Goal: Task Accomplishment & Management: Manage account settings

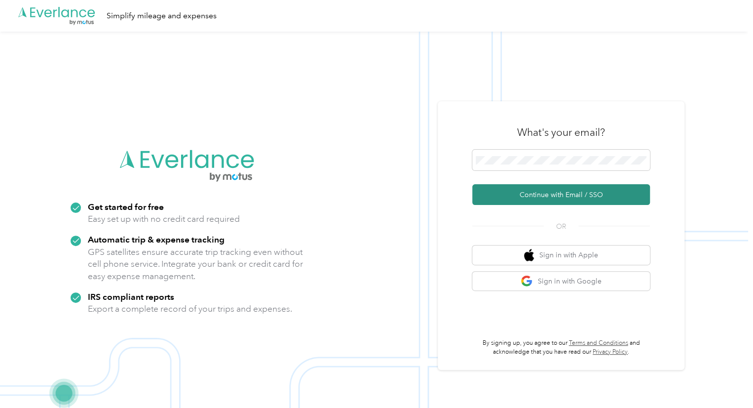
click at [557, 194] on button "Continue with Email / SSO" at bounding box center [562, 194] width 178 height 21
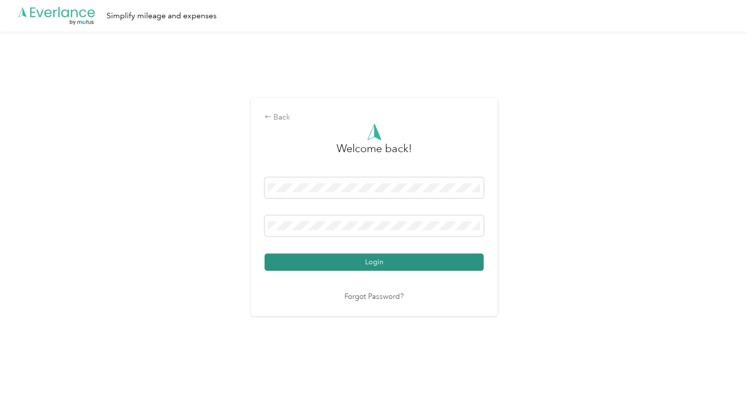
click at [382, 261] on button "Login" at bounding box center [374, 261] width 219 height 17
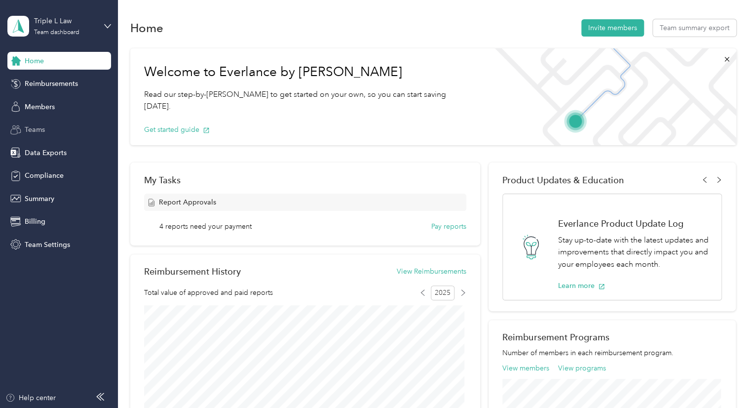
click at [34, 128] on span "Teams" at bounding box center [35, 129] width 20 height 10
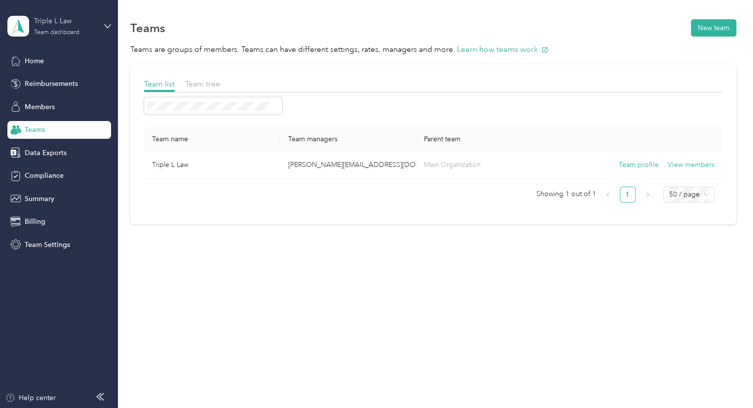
click at [73, 30] on div "Team dashboard" at bounding box center [56, 33] width 45 height 6
click at [55, 81] on div "Team dashboard" at bounding box center [139, 75] width 250 height 17
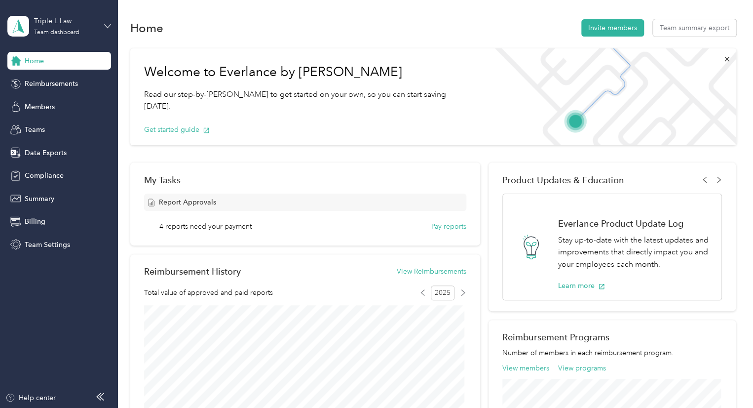
click at [106, 26] on icon at bounding box center [107, 25] width 6 height 3
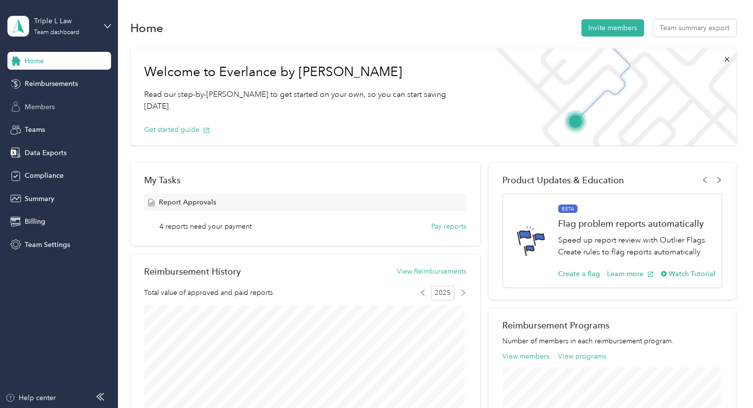
click at [35, 105] on span "Members" at bounding box center [40, 107] width 30 height 10
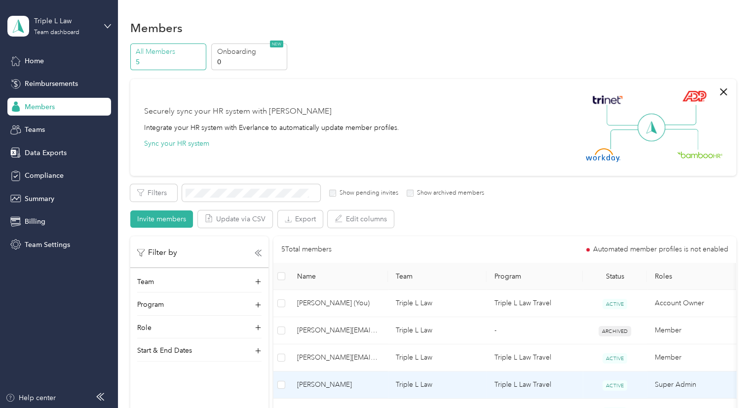
click at [324, 384] on span "[PERSON_NAME]" at bounding box center [338, 384] width 83 height 11
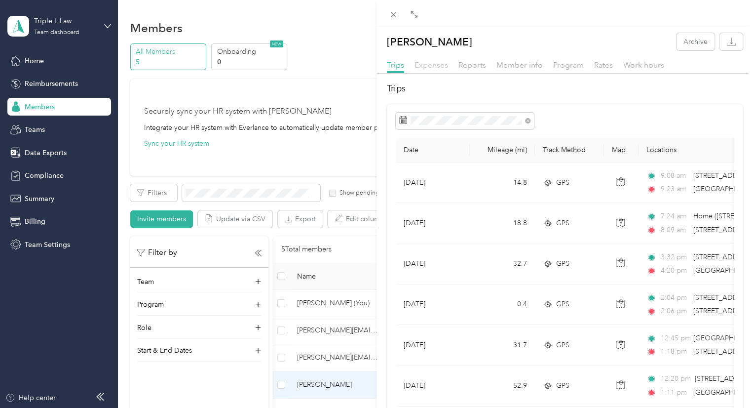
click at [429, 65] on span "Expenses" at bounding box center [432, 64] width 34 height 9
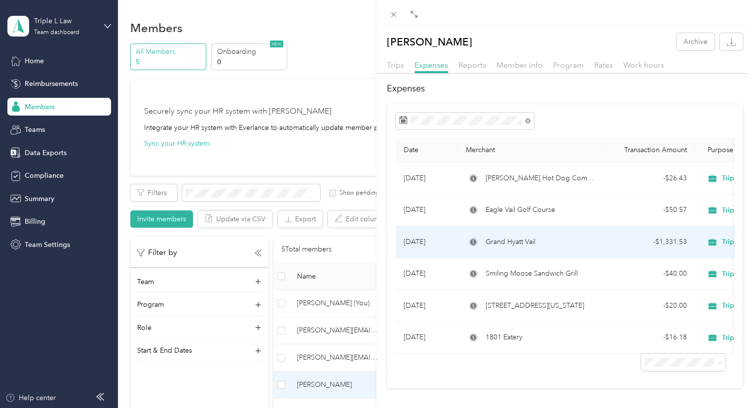
click at [509, 239] on span "Grand Hyatt Vail" at bounding box center [511, 242] width 50 height 11
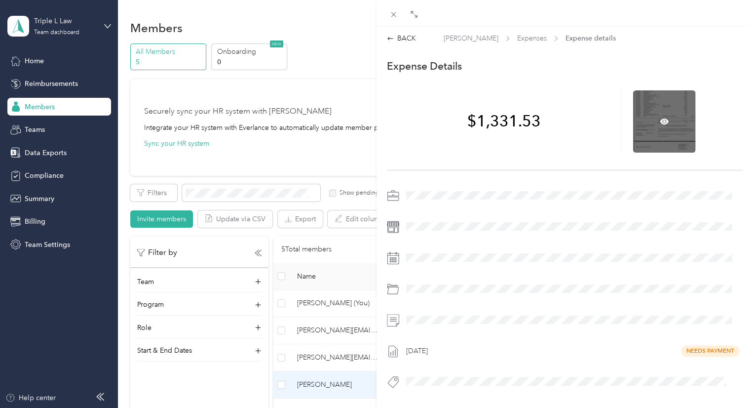
click at [654, 126] on div at bounding box center [664, 121] width 62 height 62
click at [660, 118] on icon at bounding box center [664, 121] width 9 height 9
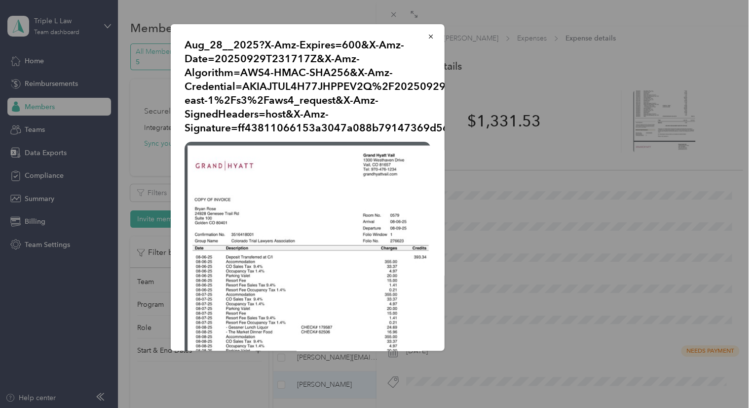
drag, startPoint x: 399, startPoint y: 288, endPoint x: 500, endPoint y: 274, distance: 101.7
click at [500, 274] on div "Aug_28__2025?X-Amz-Expires=600&X-Amz-Date=20250929T231717Z&X-Amz-Algorithm=AWS4…" at bounding box center [514, 188] width 274 height 329
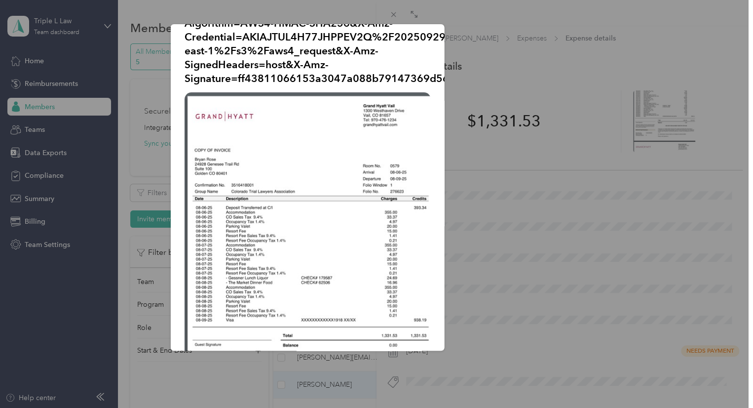
scroll to position [59, 0]
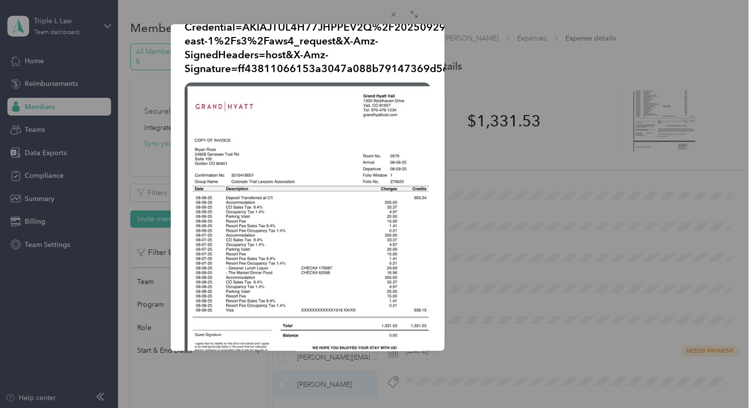
click at [388, 263] on img at bounding box center [308, 329] width 246 height 495
click at [553, 228] on div "Aug_28__2025?X-Amz-Expires=600&X-Amz-Date=20250929T231717Z&X-Amz-Algorithm=AWS4…" at bounding box center [514, 188] width 274 height 329
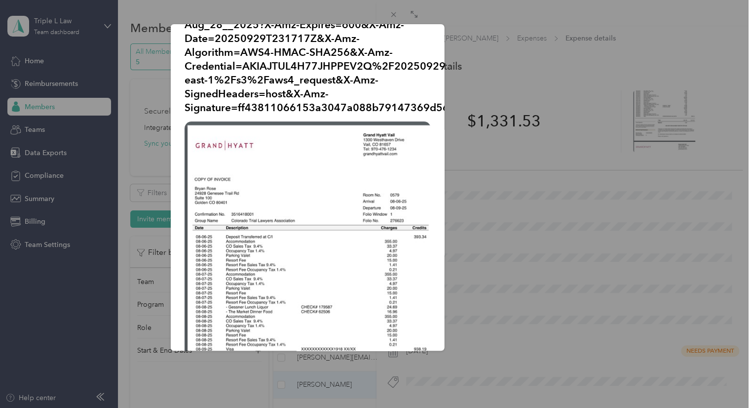
scroll to position [10, 0]
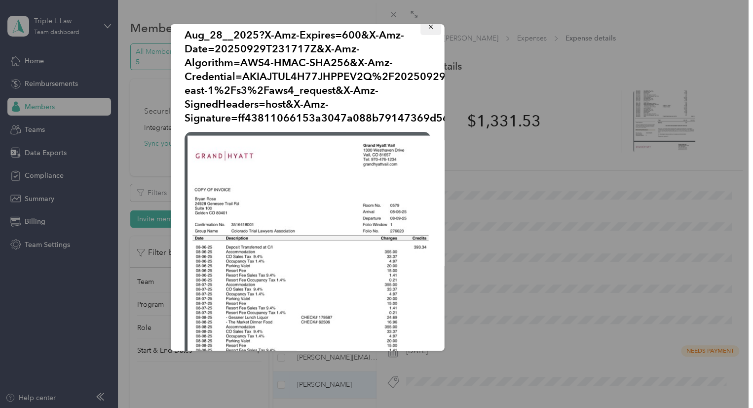
click at [429, 27] on icon "button" at bounding box center [431, 27] width 4 height 4
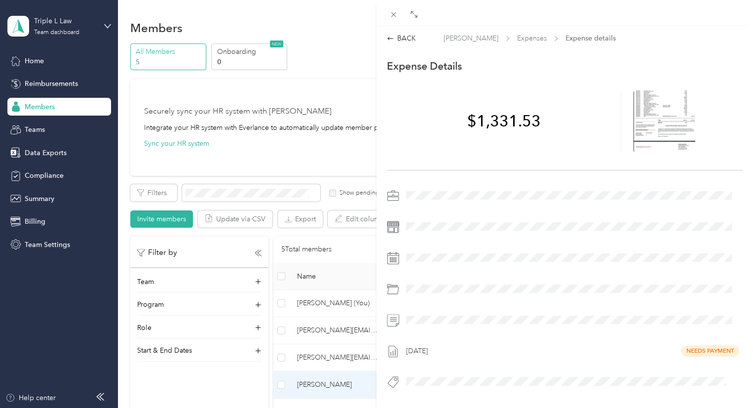
click at [106, 24] on div "BACK [PERSON_NAME] Expenses Expense details This expense cannot be edited becau…" at bounding box center [376, 204] width 753 height 408
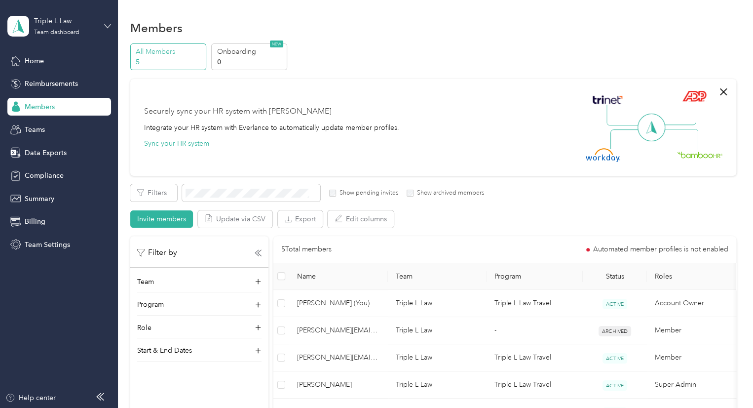
click at [108, 26] on icon at bounding box center [107, 25] width 6 height 3
click at [40, 126] on div "Log out" at bounding box center [139, 121] width 250 height 17
